Goal: Task Accomplishment & Management: Complete application form

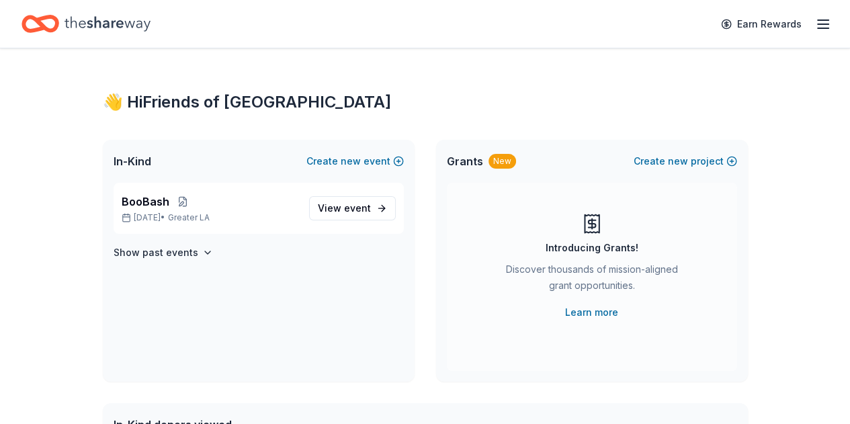
click at [819, 22] on icon "button" at bounding box center [823, 24] width 16 height 16
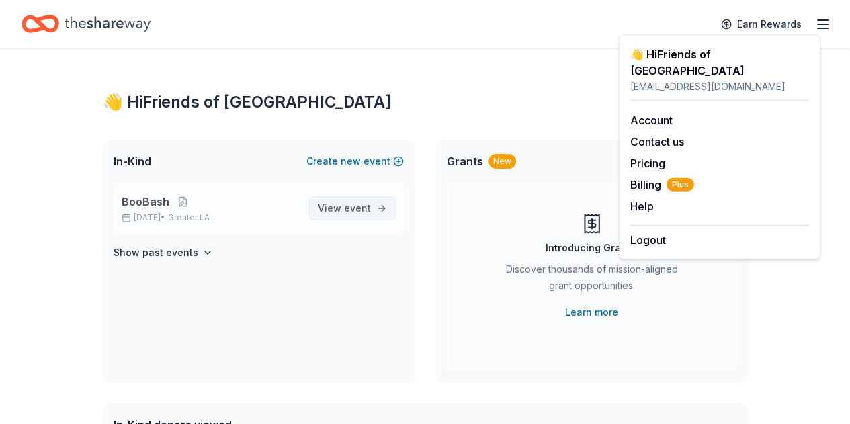
click at [353, 205] on span "event" at bounding box center [357, 207] width 27 height 11
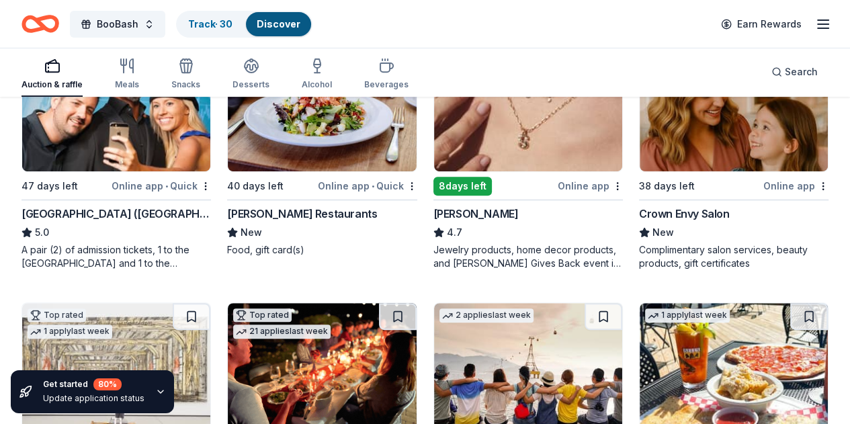
scroll to position [463, 0]
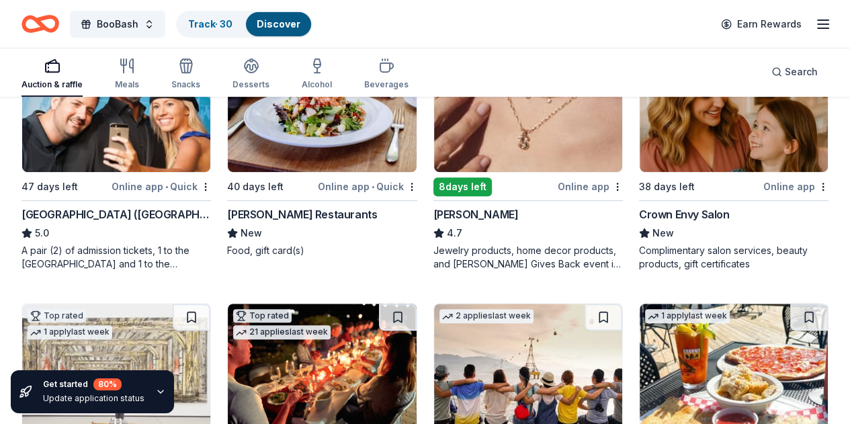
click at [434, 149] on img at bounding box center [528, 108] width 188 height 128
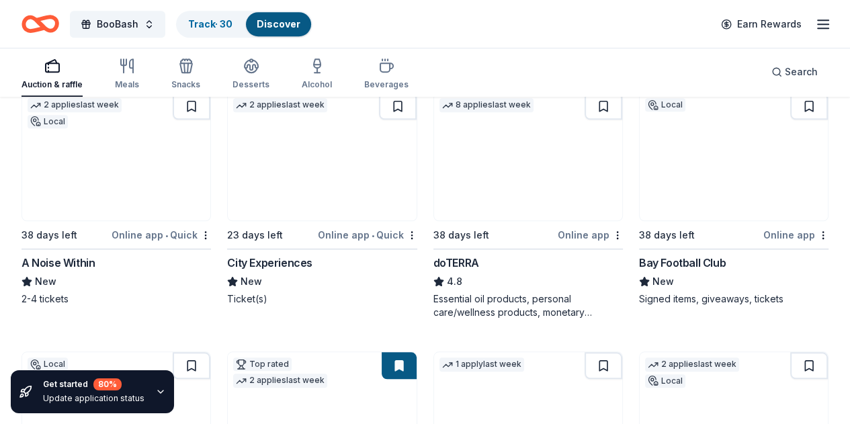
scroll to position [952, 0]
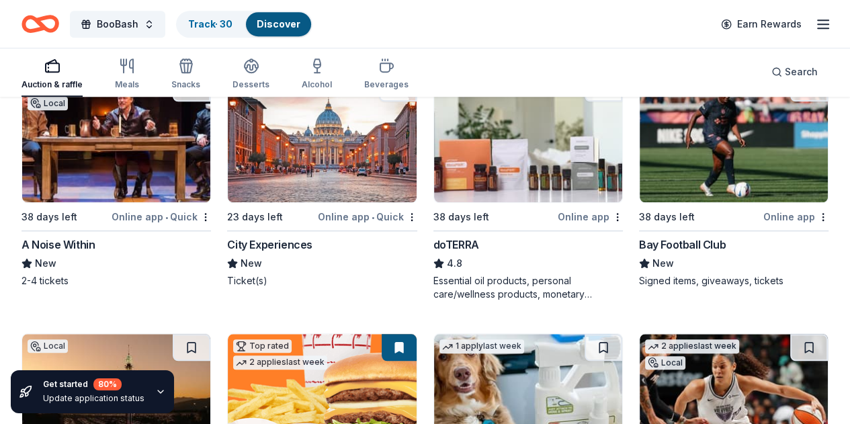
click at [756, 334] on img at bounding box center [734, 398] width 188 height 128
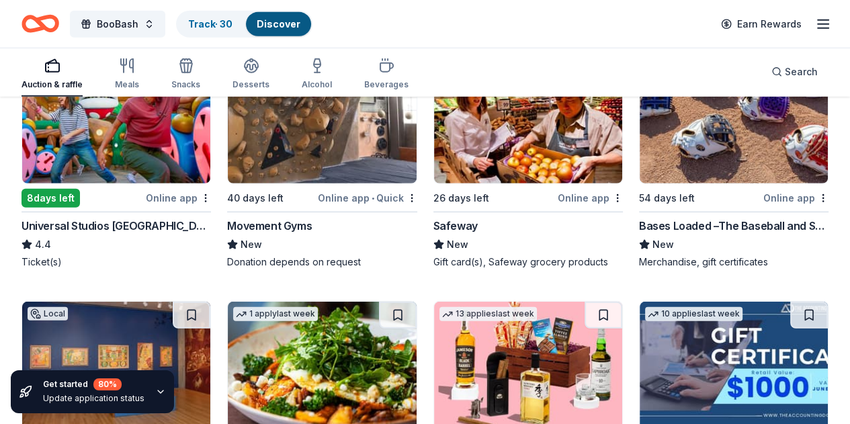
scroll to position [3236, 0]
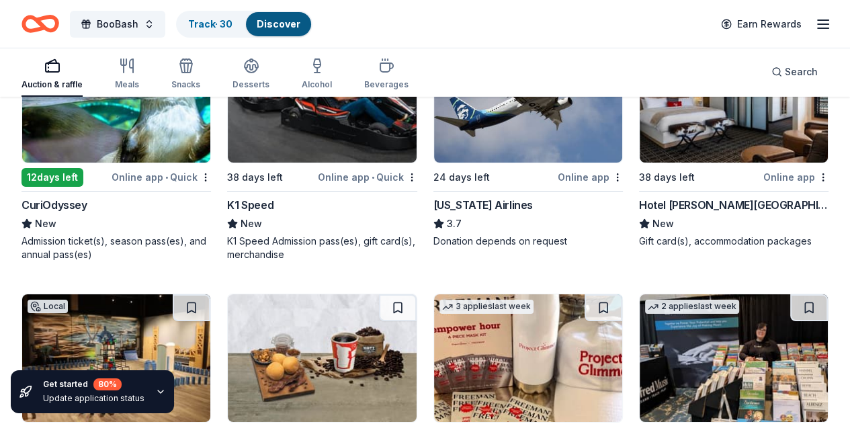
scroll to position [4023, 0]
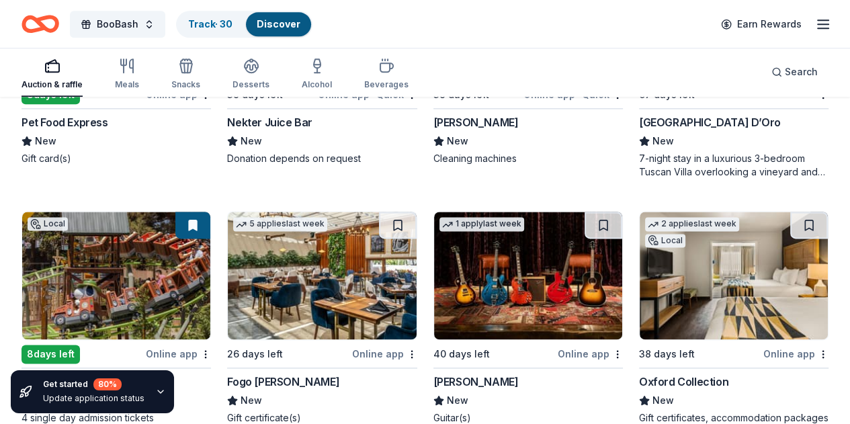
scroll to position [5635, 0]
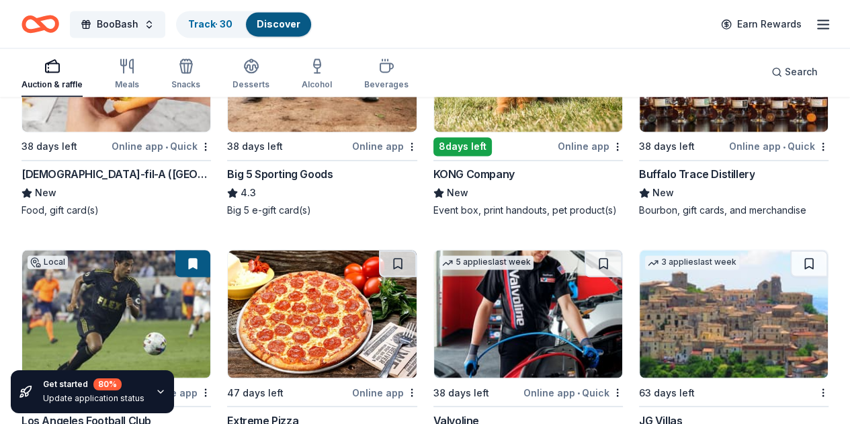
scroll to position [6097, 0]
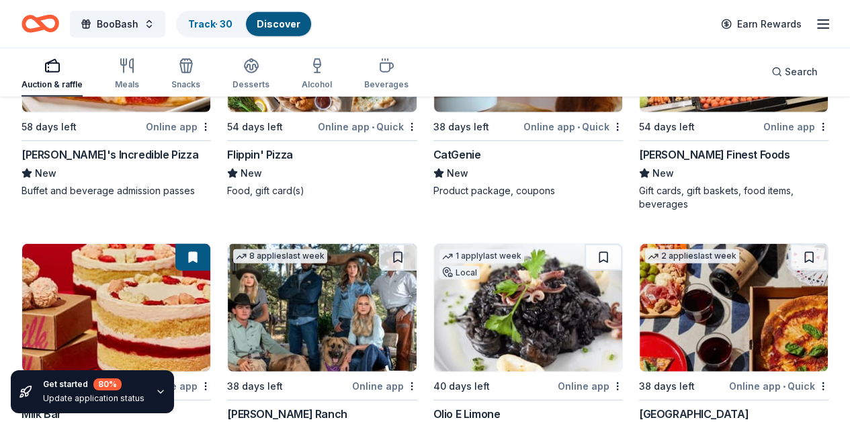
scroll to position [7386, 0]
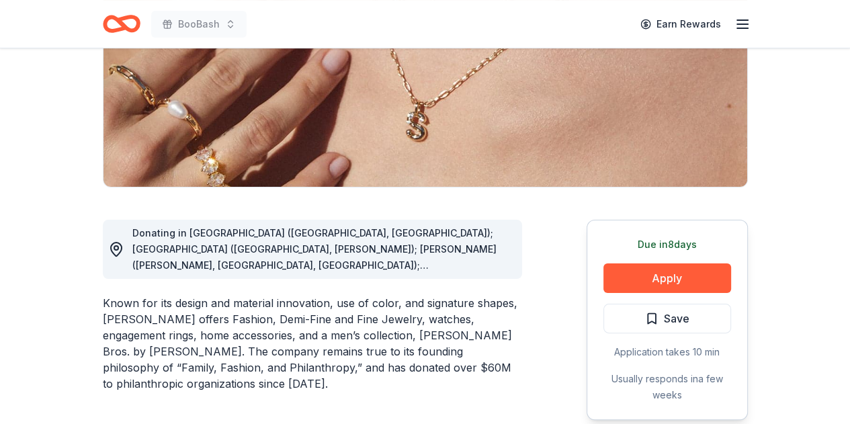
scroll to position [222, 0]
click at [345, 257] on div "Donating in AL (Birmingham, Huntsville); AR (Little Rock, Rogers); AZ (Chandler…" at bounding box center [321, 248] width 379 height 48
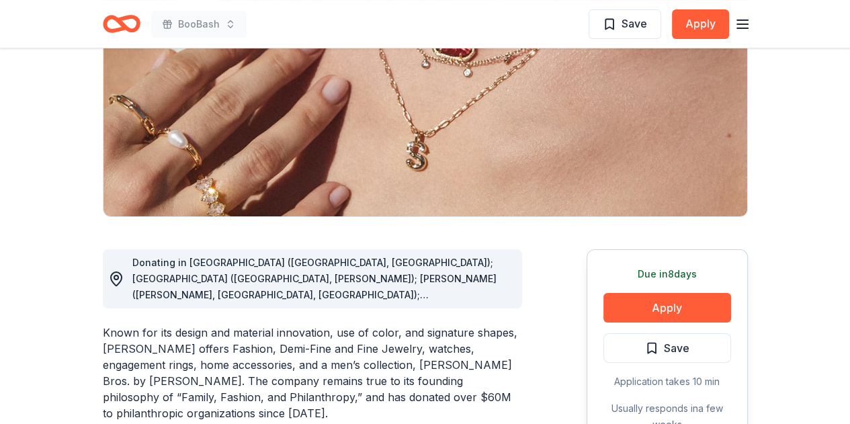
scroll to position [0, 0]
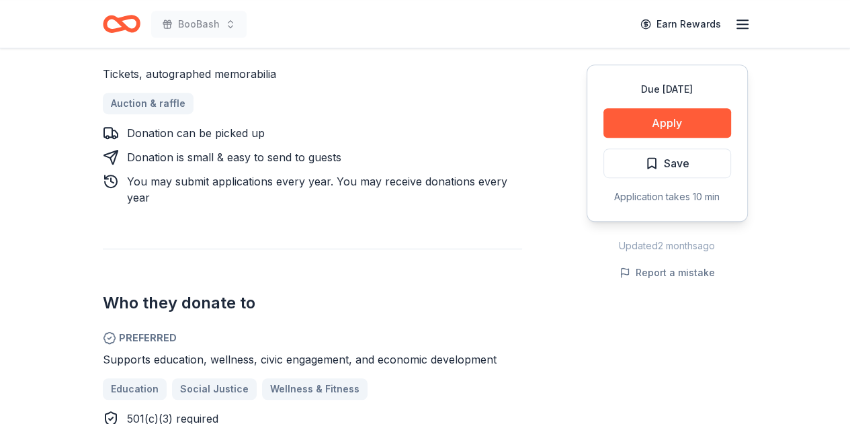
scroll to position [586, 0]
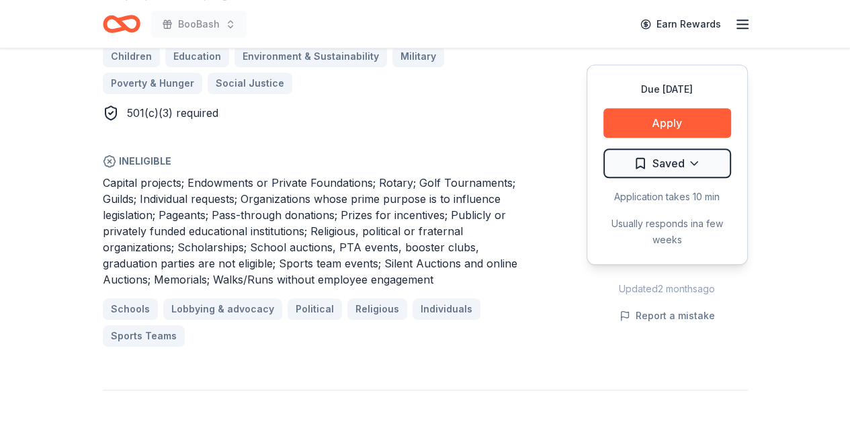
scroll to position [956, 0]
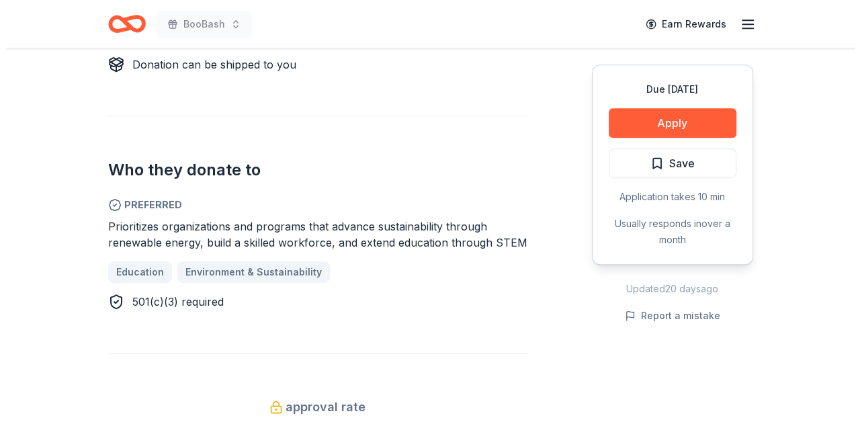
scroll to position [644, 0]
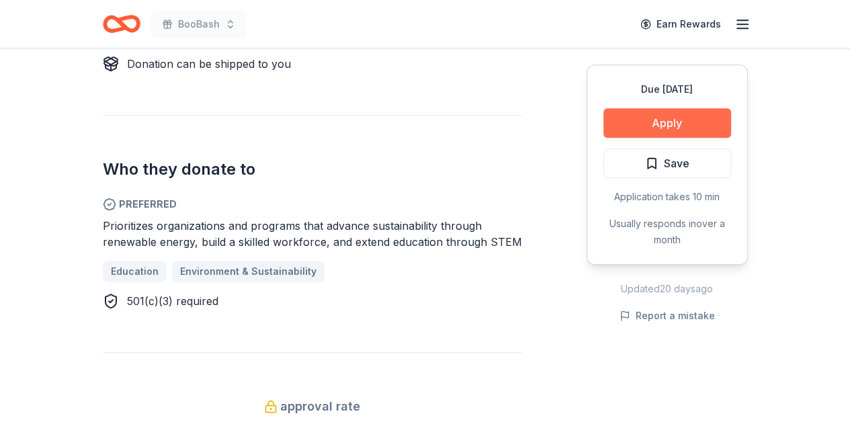
click at [673, 118] on button "Apply" at bounding box center [667, 123] width 128 height 30
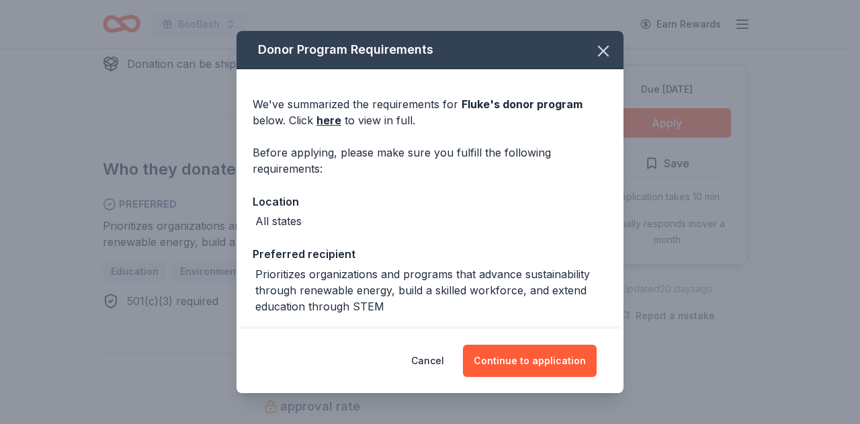
scroll to position [110, 0]
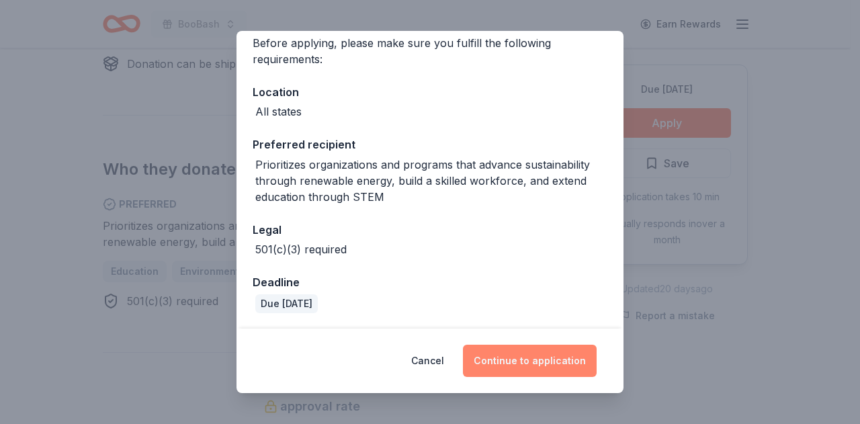
click at [524, 360] on button "Continue to application" at bounding box center [530, 361] width 134 height 32
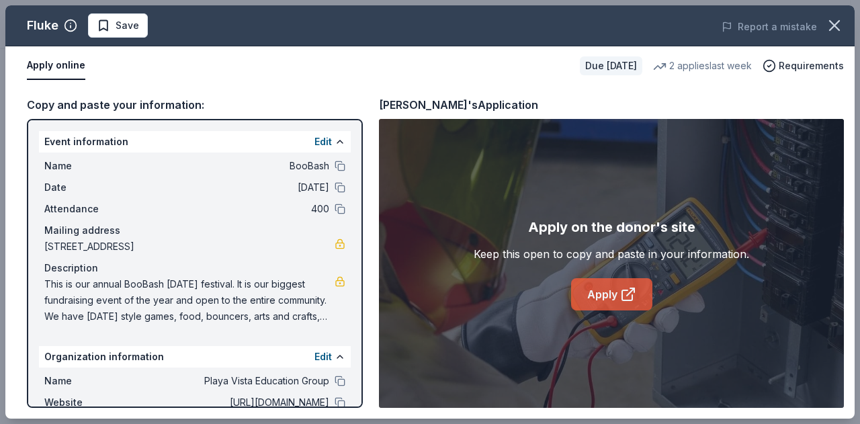
click at [644, 290] on link "Apply" at bounding box center [611, 294] width 81 height 32
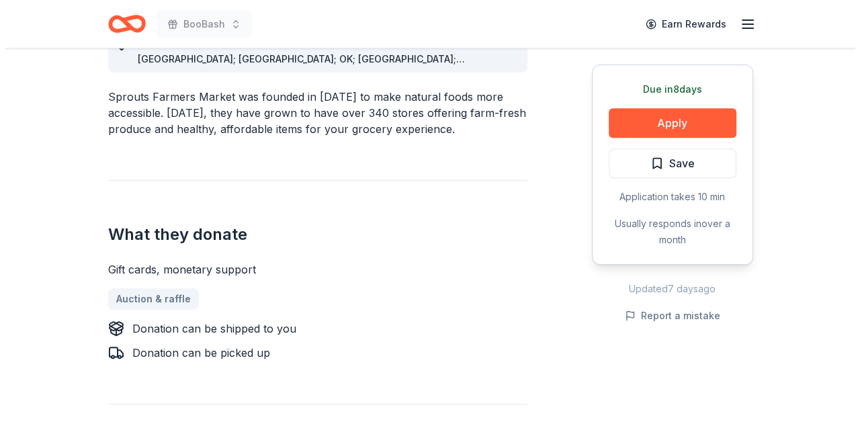
scroll to position [435, 0]
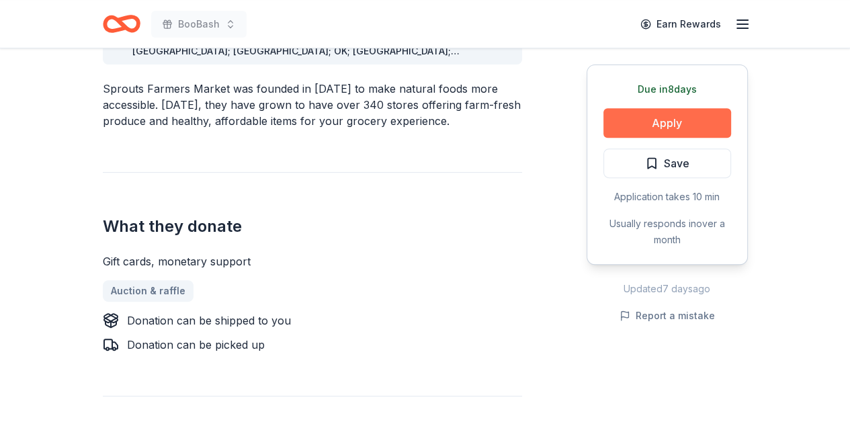
click at [677, 119] on button "Apply" at bounding box center [667, 123] width 128 height 30
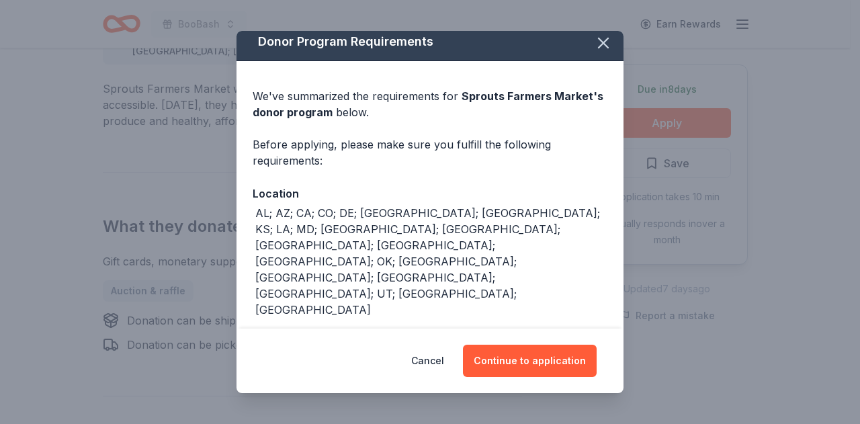
scroll to position [93, 0]
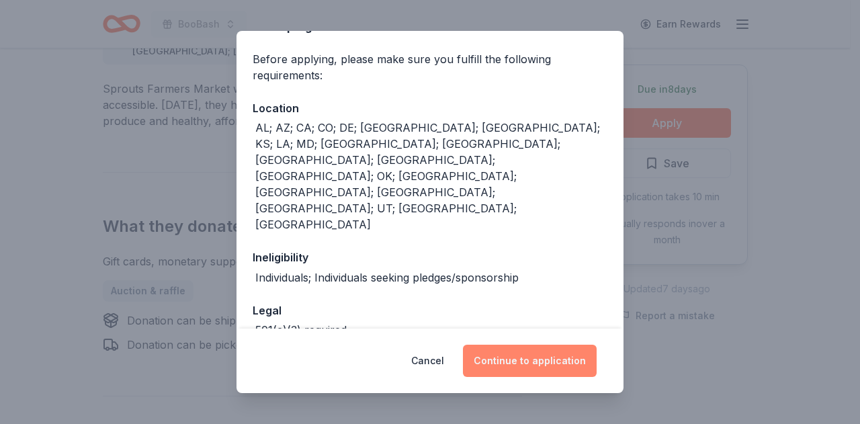
click at [532, 356] on button "Continue to application" at bounding box center [530, 361] width 134 height 32
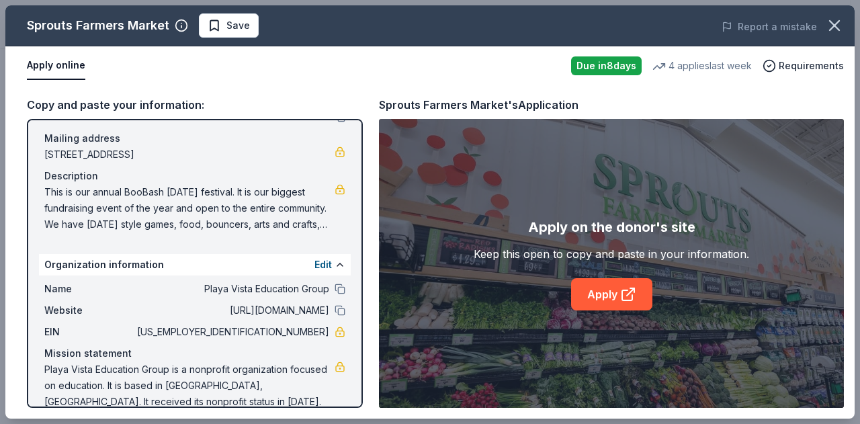
scroll to position [112, 0]
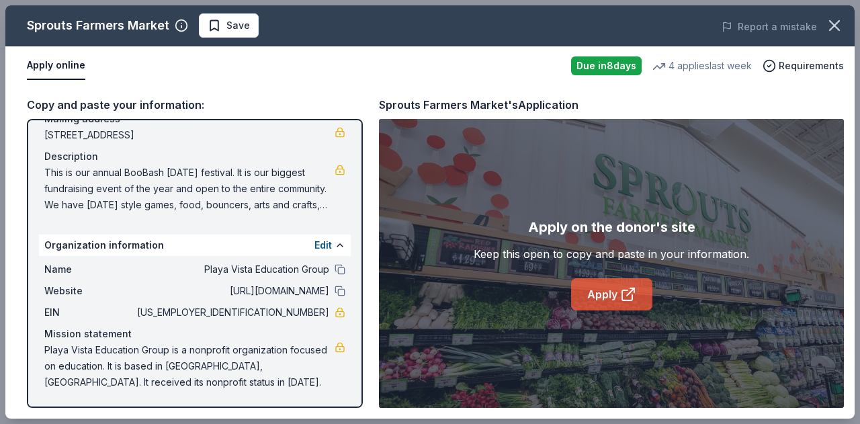
click at [607, 294] on link "Apply" at bounding box center [611, 294] width 81 height 32
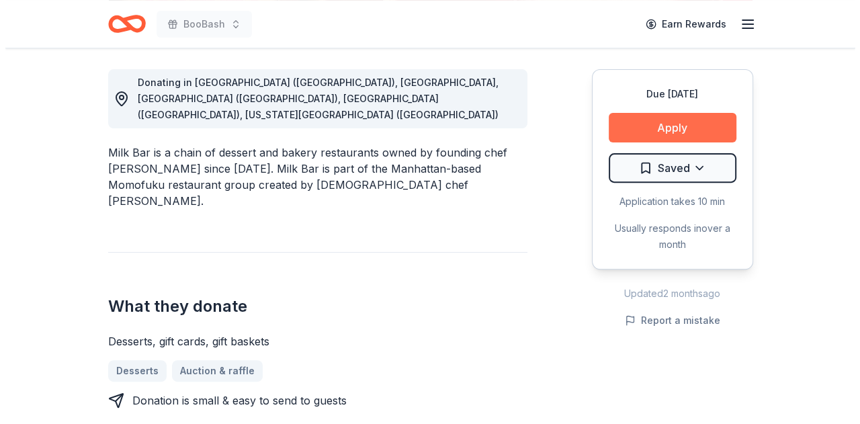
scroll to position [372, 0]
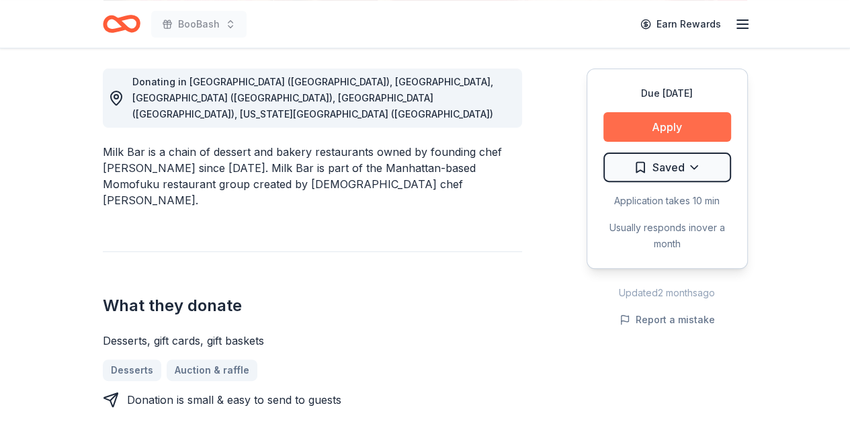
click at [681, 112] on button "Apply" at bounding box center [667, 127] width 128 height 30
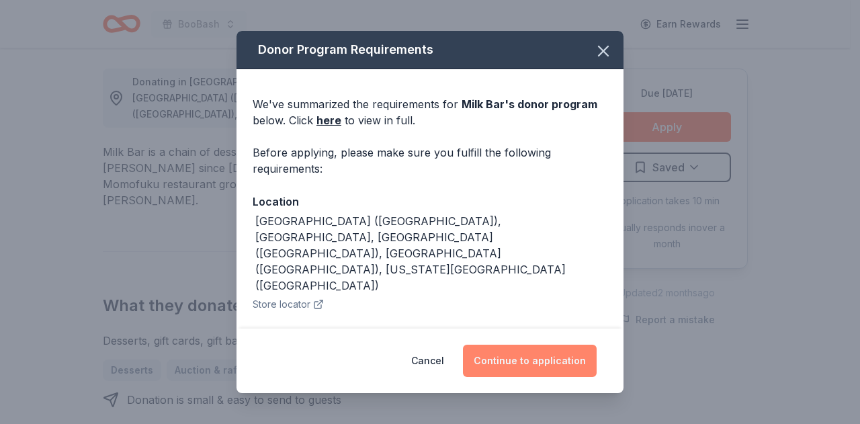
click at [529, 364] on button "Continue to application" at bounding box center [530, 361] width 134 height 32
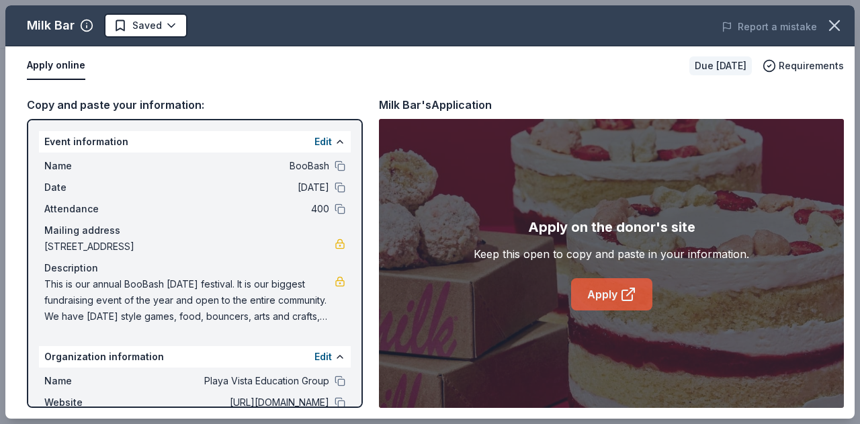
click at [606, 288] on link "Apply" at bounding box center [611, 294] width 81 height 32
